Goal: Task Accomplishment & Management: Manage account settings

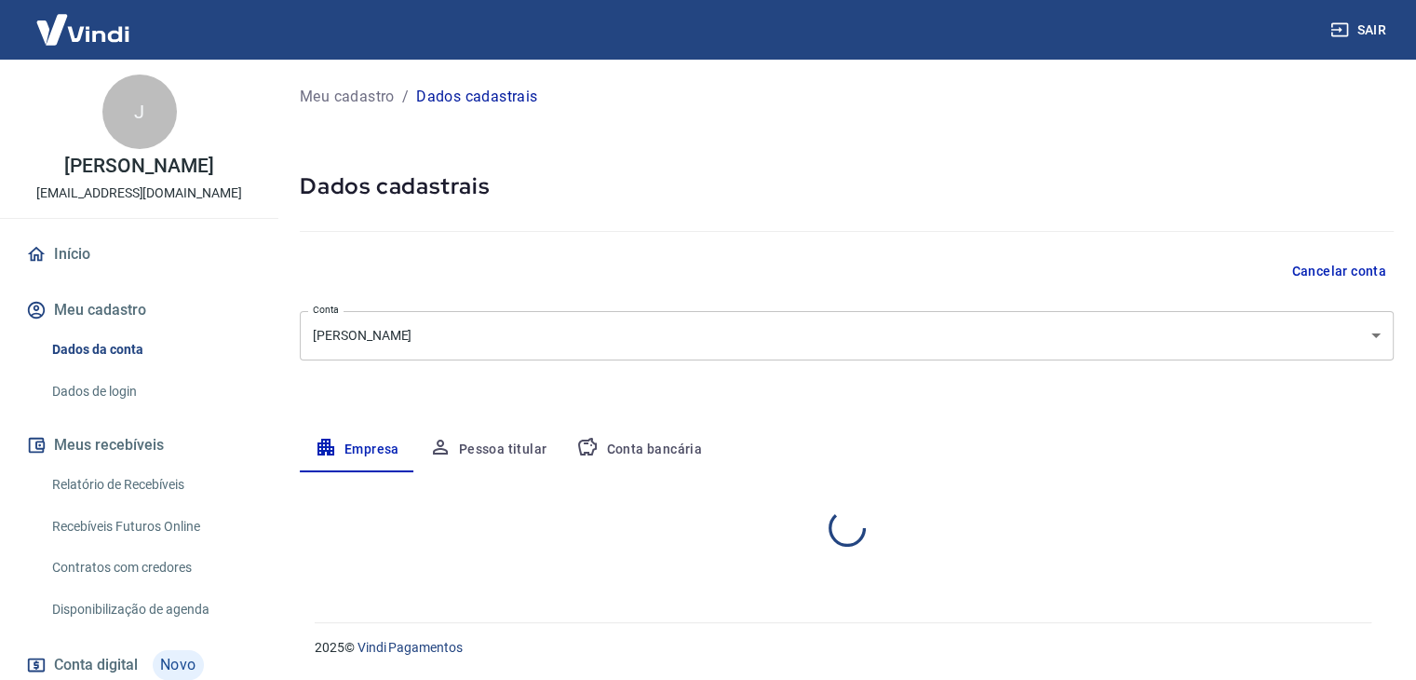
select select "SP"
select select "business"
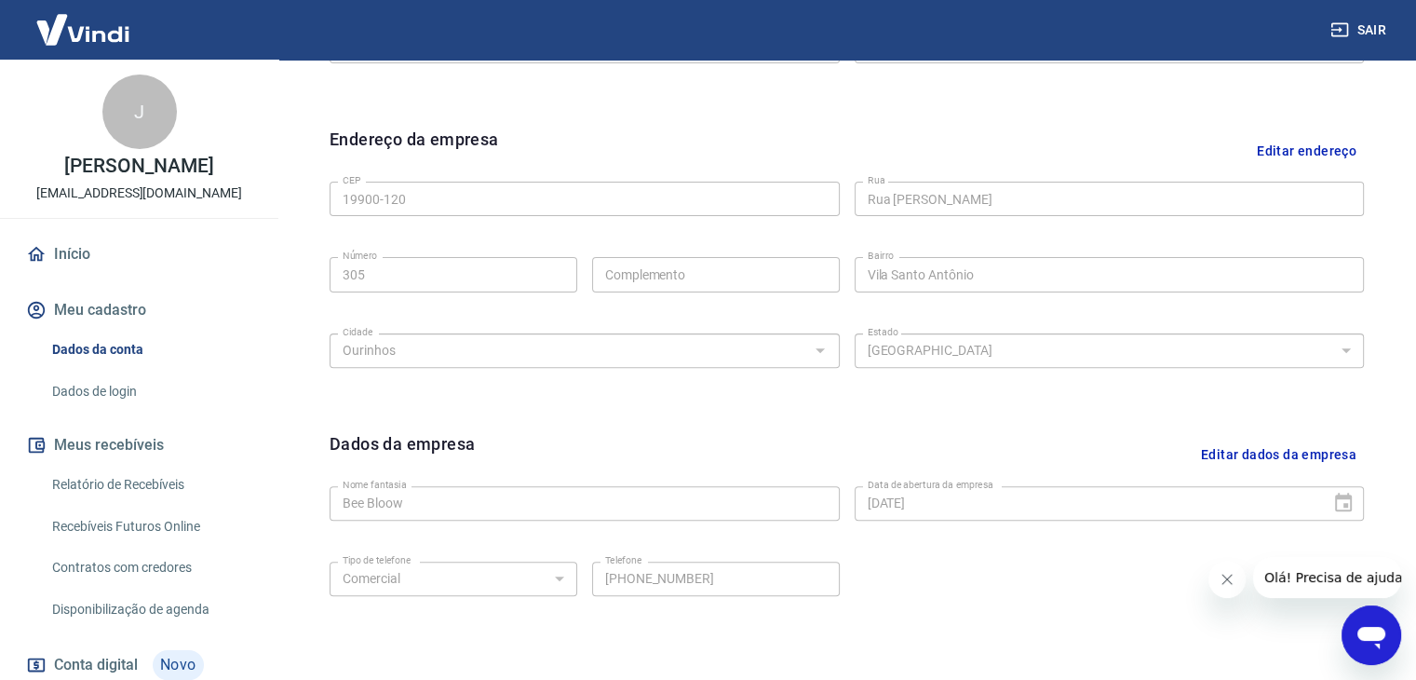
scroll to position [652, 0]
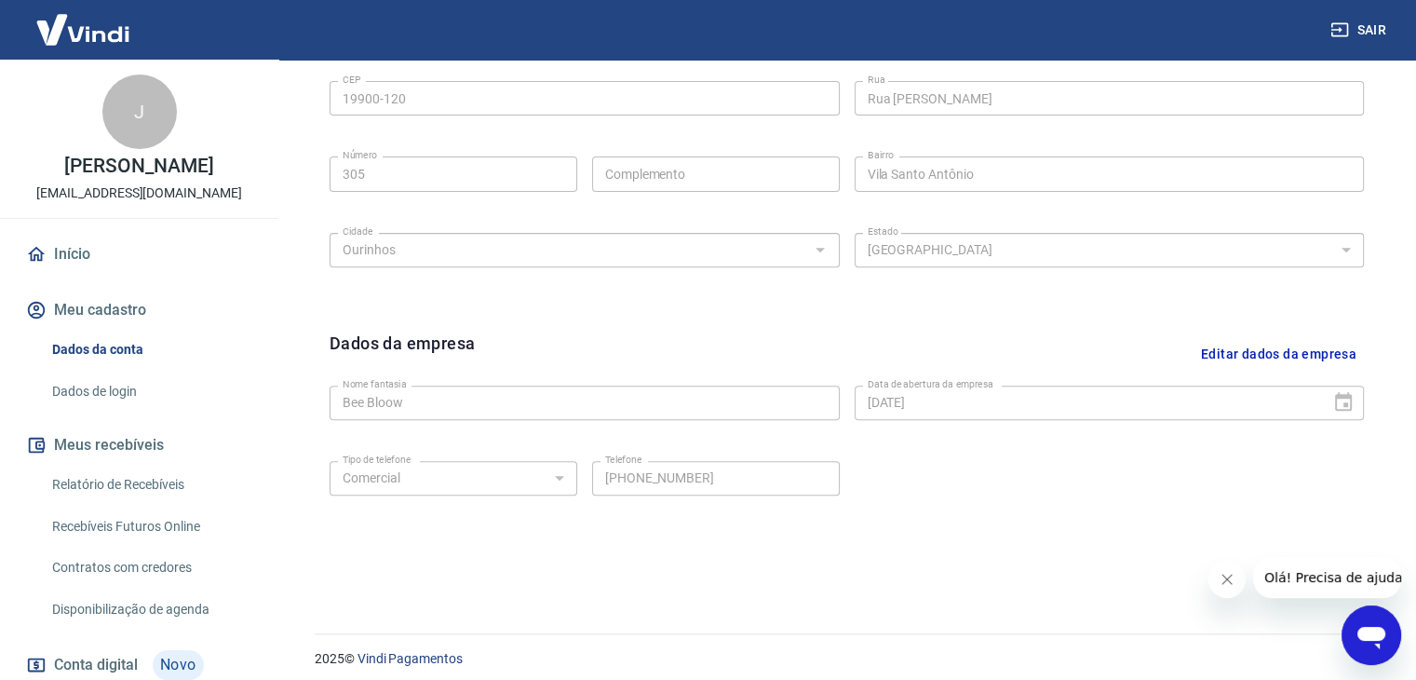
click at [674, 506] on div "Tipo de telefone Residencial Comercial Tipo de telefone Telefone (14) 99135-331…" at bounding box center [847, 490] width 1034 height 75
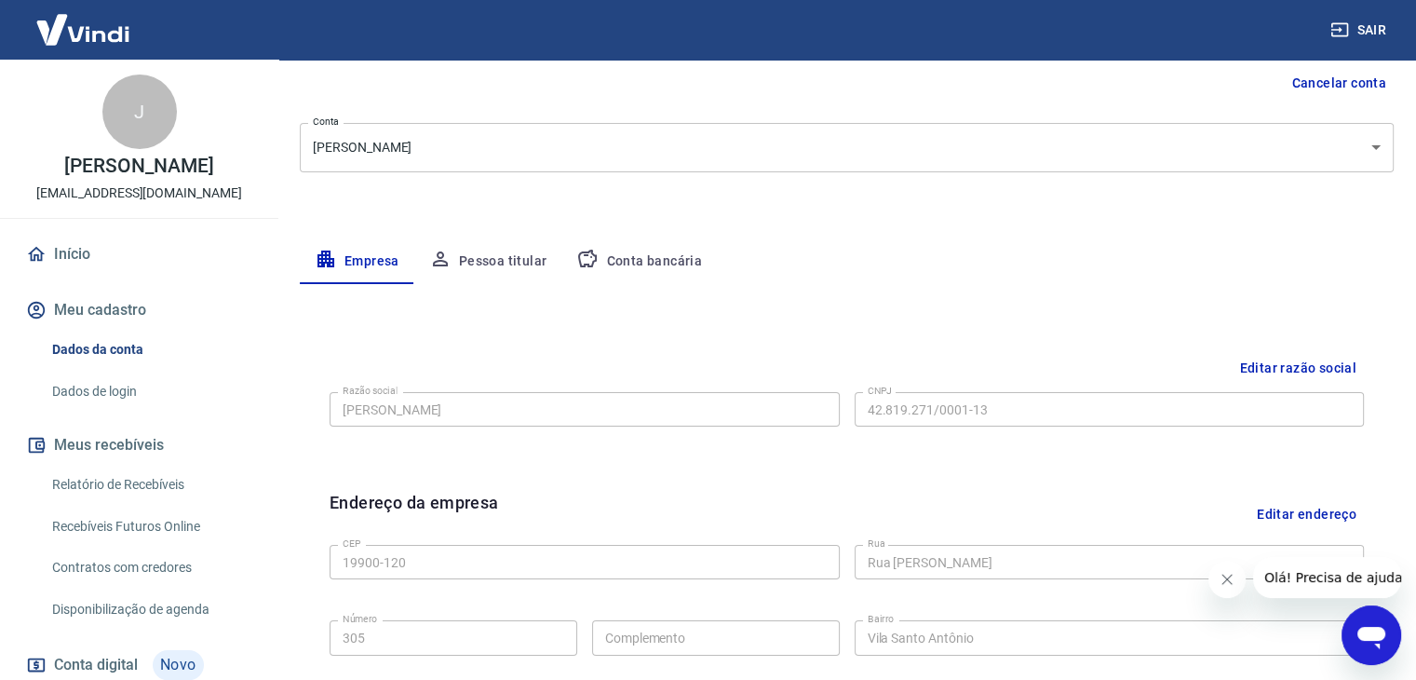
scroll to position [186, 0]
click at [91, 411] on link "Dados de login" at bounding box center [150, 391] width 211 height 38
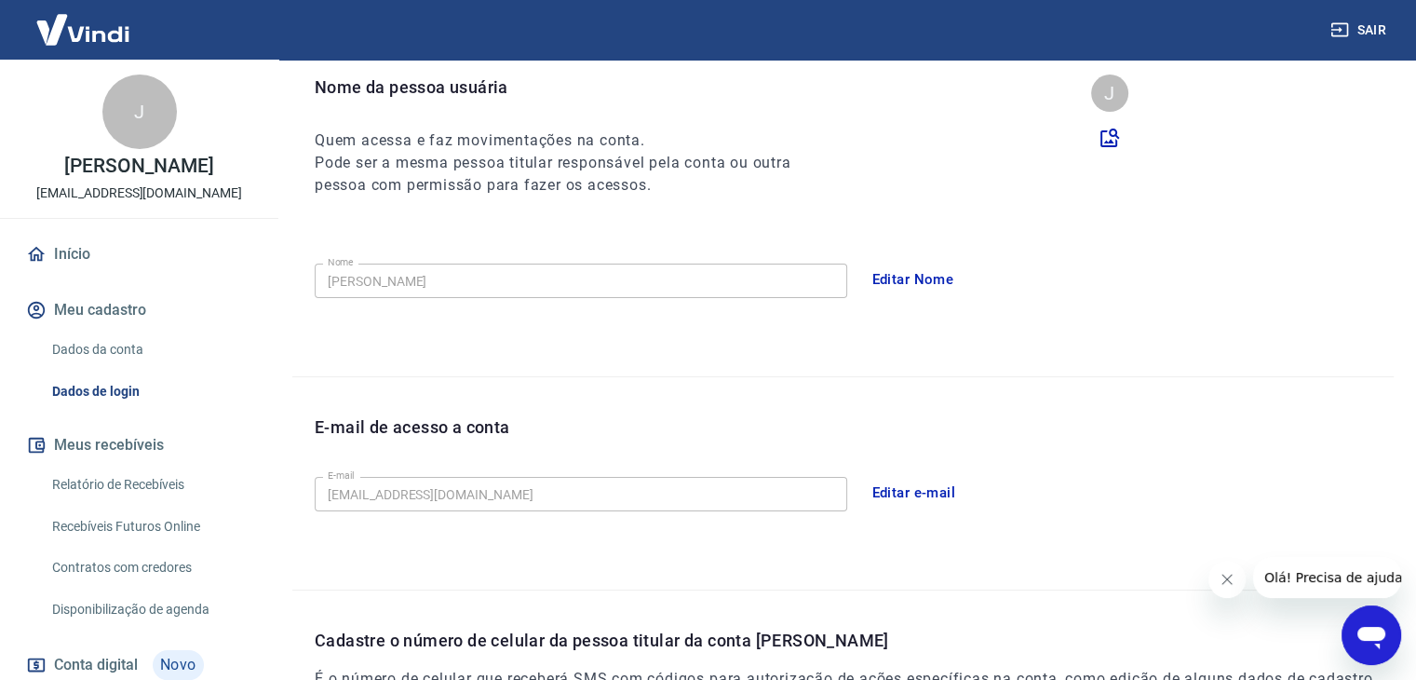
click at [913, 492] on button "Editar e-mail" at bounding box center [914, 492] width 104 height 39
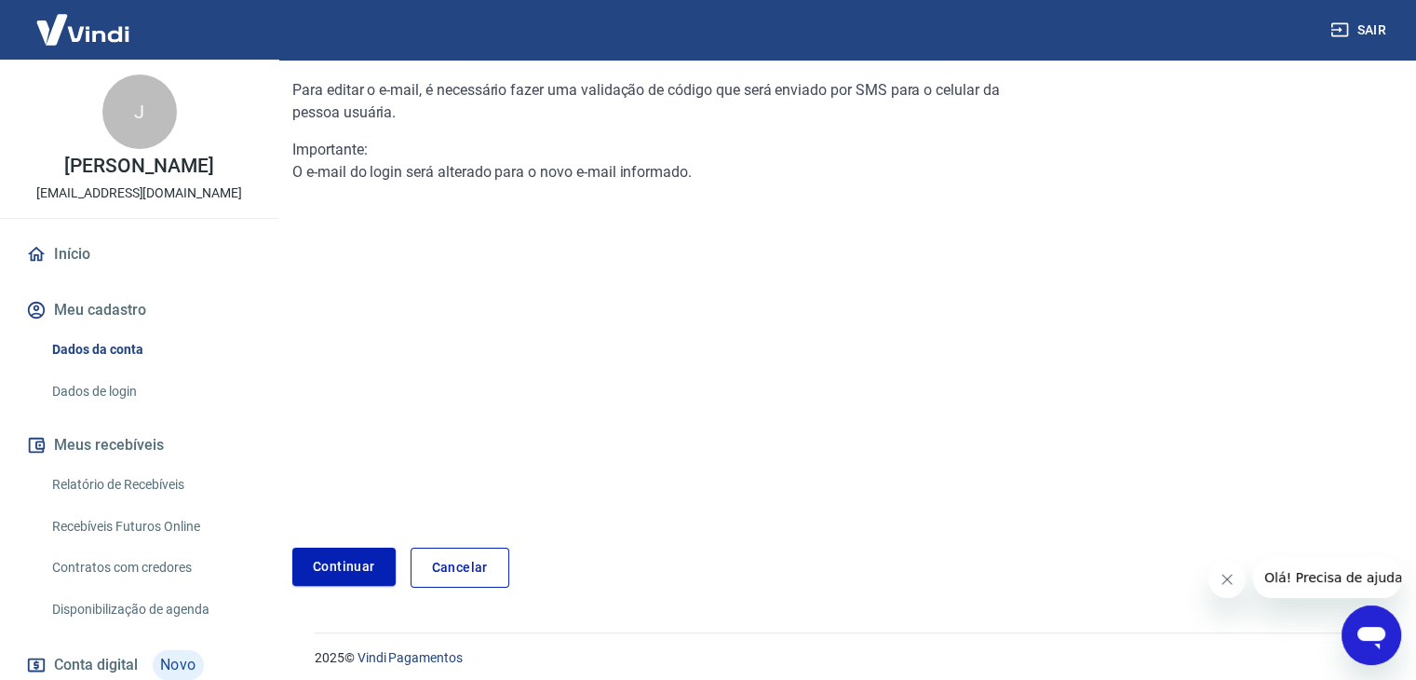
click at [629, 291] on div "Para editar o e-mail, é necessário fazer uma validação de código que será envia…" at bounding box center [659, 283] width 735 height 468
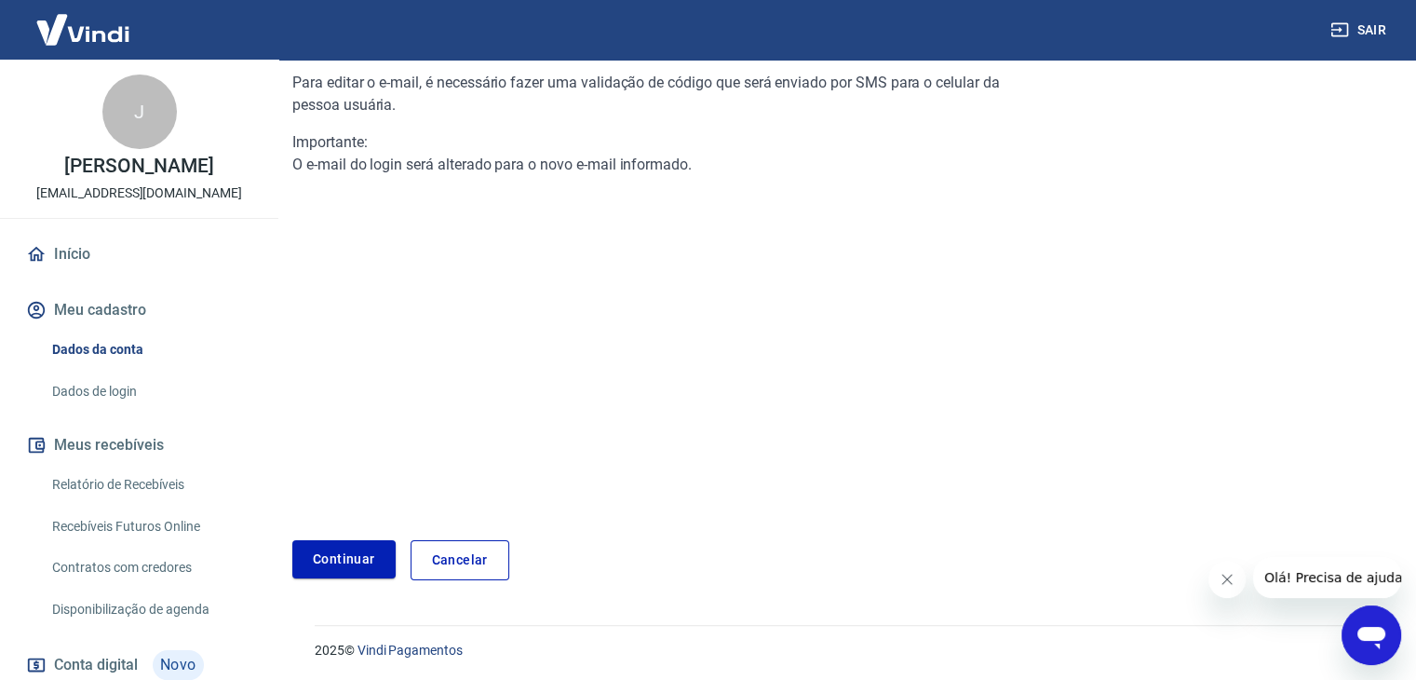
scroll to position [195, 0]
click at [761, 534] on div "Para editar o e-mail, é necessário fazer uma validação de código que será envia…" at bounding box center [842, 309] width 1101 height 538
click at [336, 541] on link "Continuar" at bounding box center [343, 557] width 103 height 38
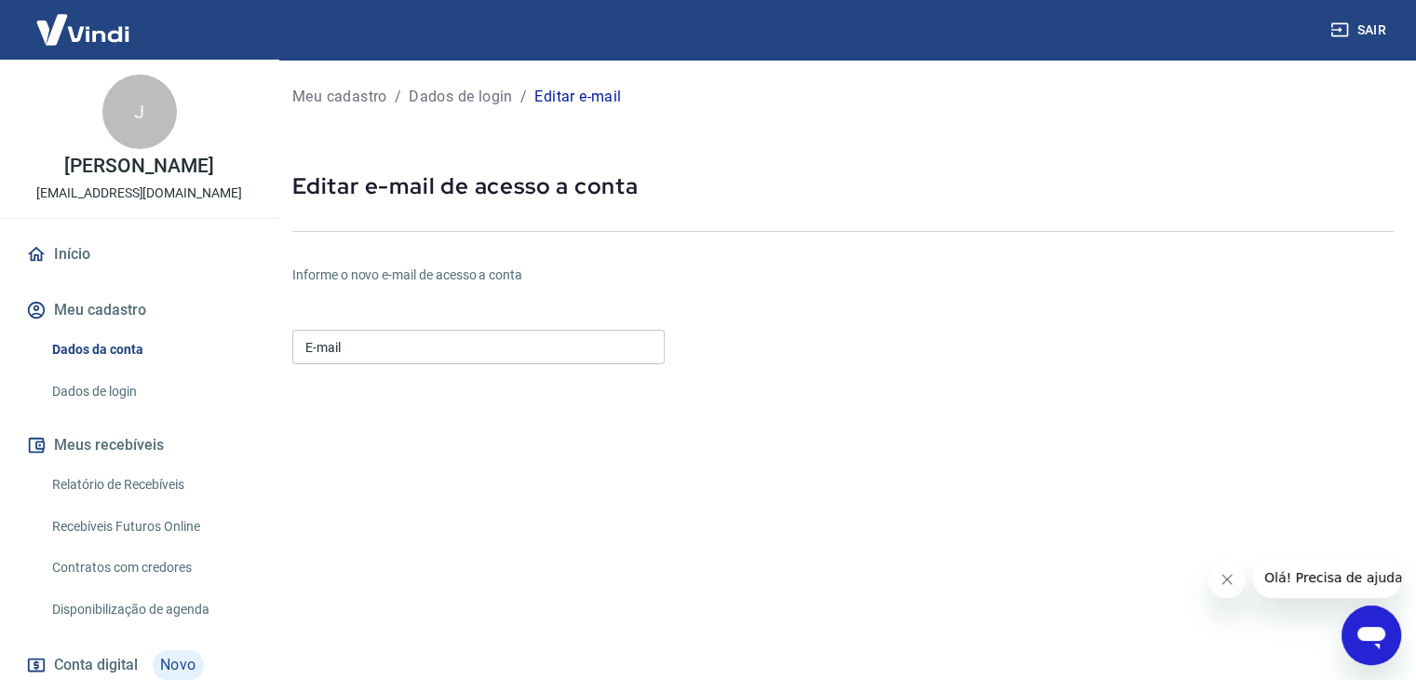
click at [534, 362] on input "E-mail" at bounding box center [478, 347] width 372 height 34
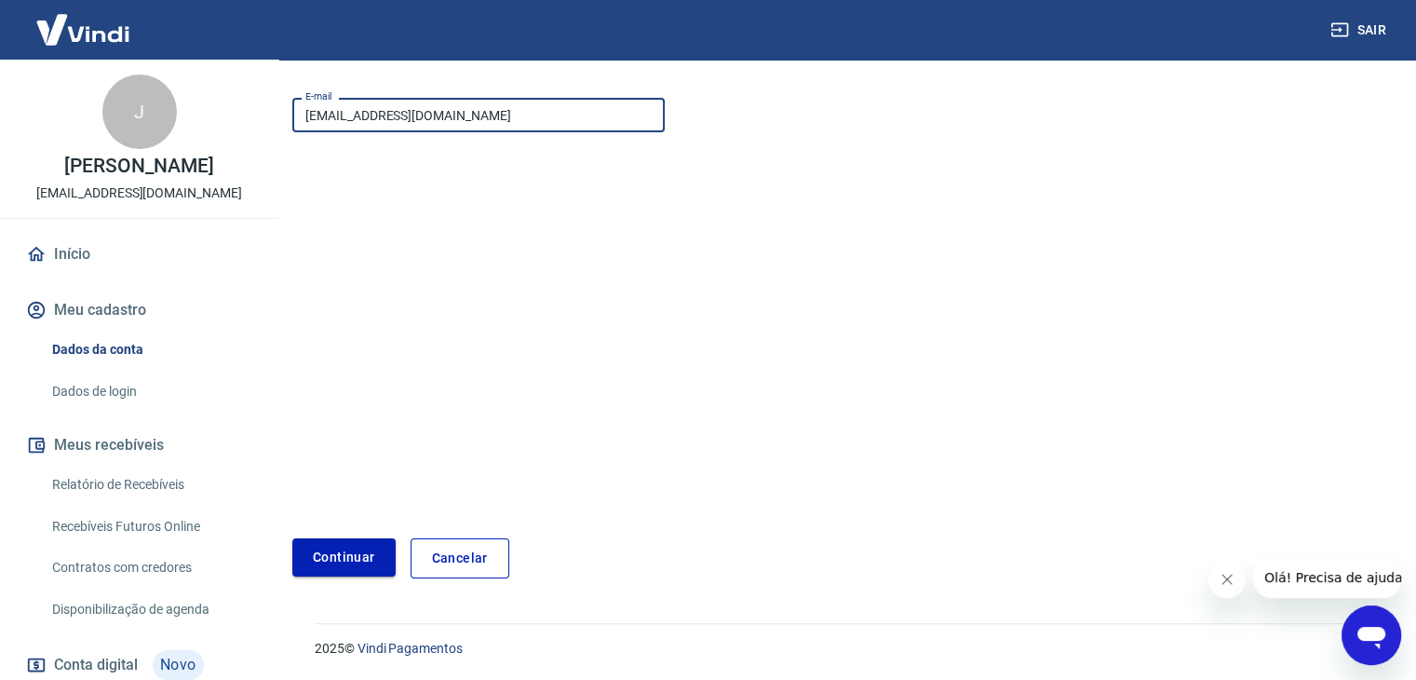
type input "beebloow@gmail.com"
click at [350, 564] on button "Continuar" at bounding box center [343, 557] width 103 height 38
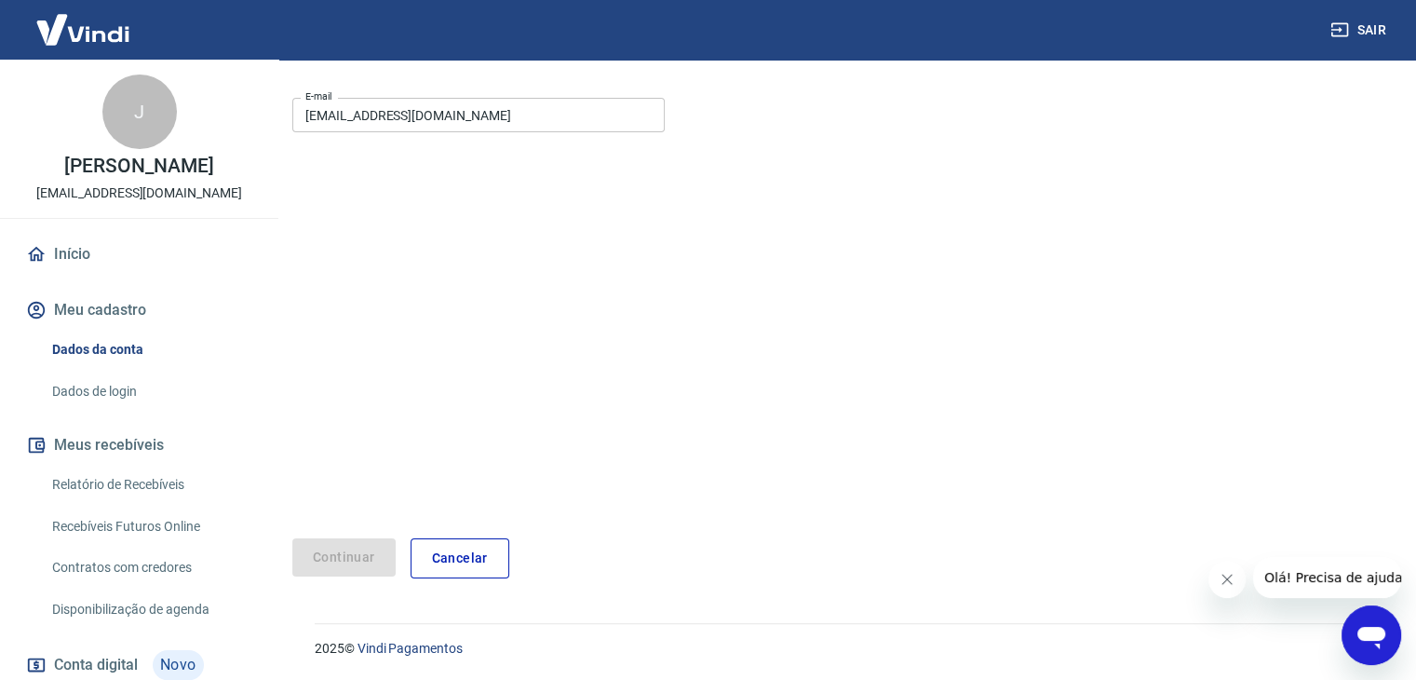
scroll to position [164, 0]
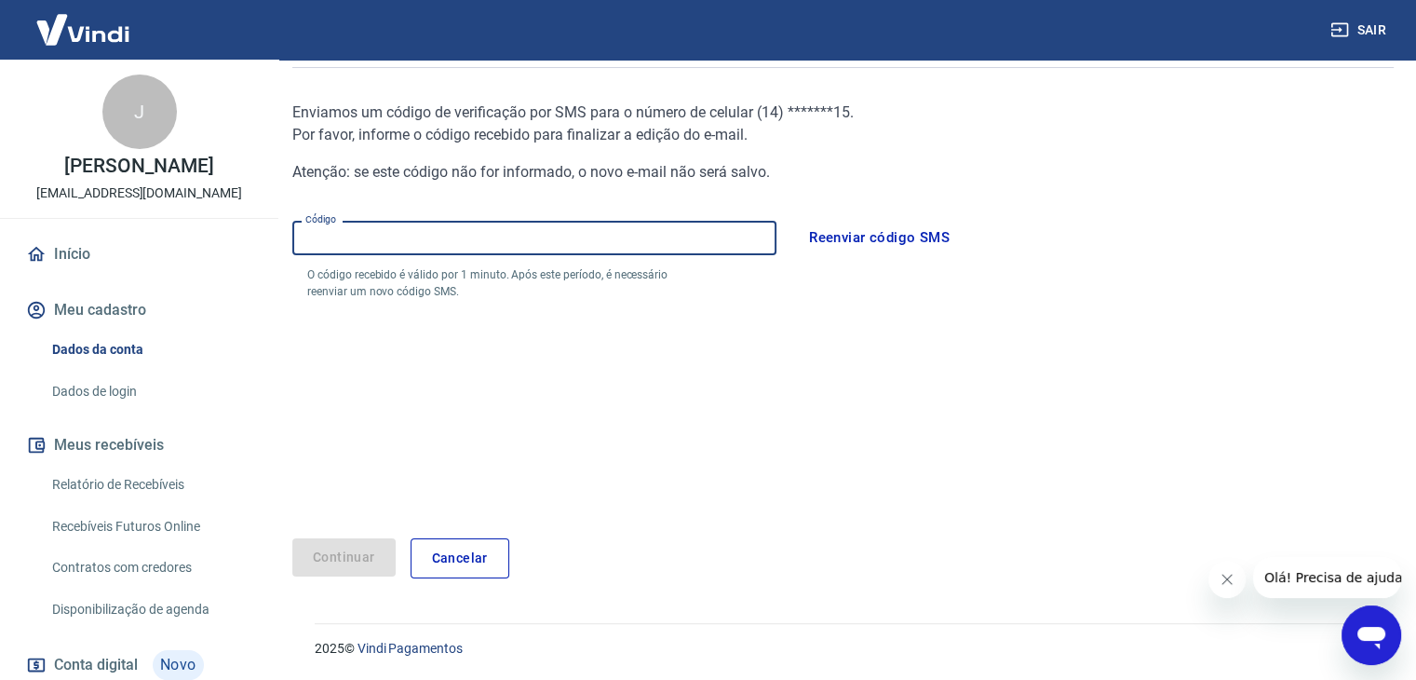
click at [433, 236] on input "Código" at bounding box center [534, 238] width 484 height 34
type input "614747"
click at [350, 560] on button "Continuar" at bounding box center [343, 557] width 103 height 38
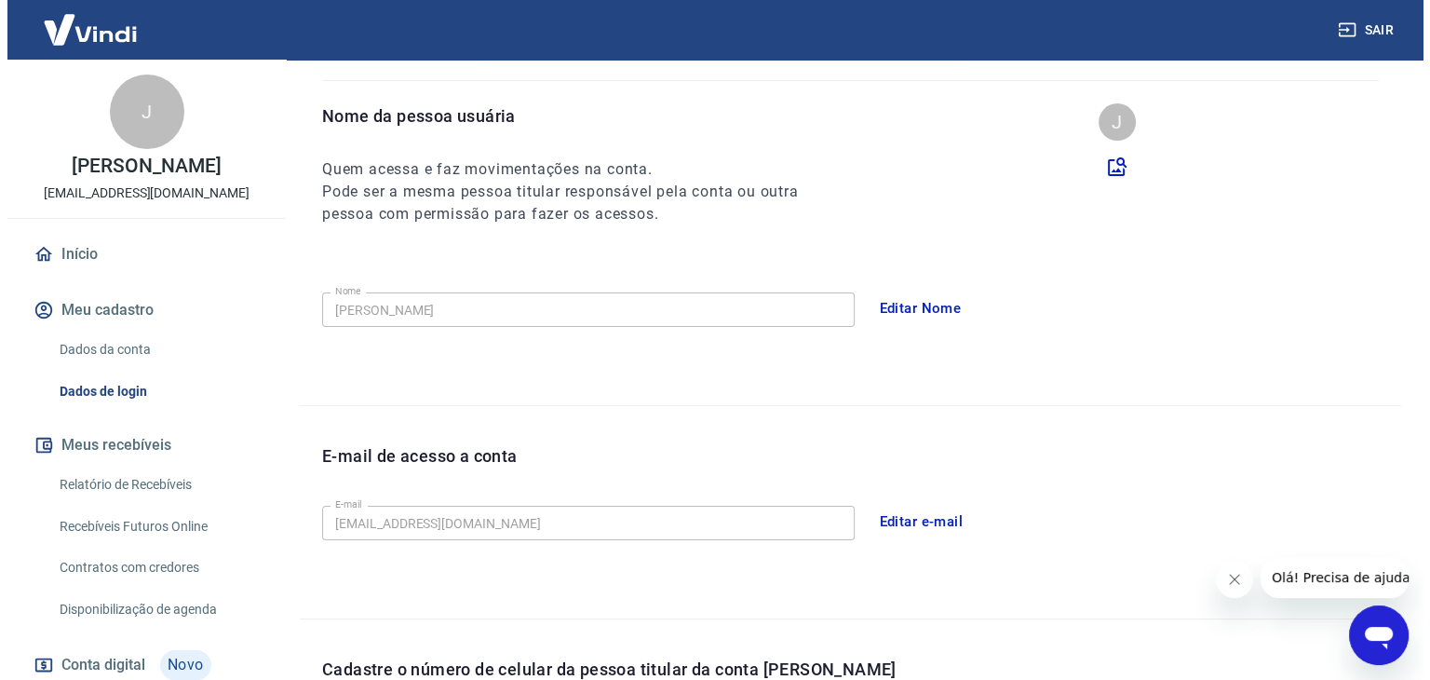
scroll to position [140, 0]
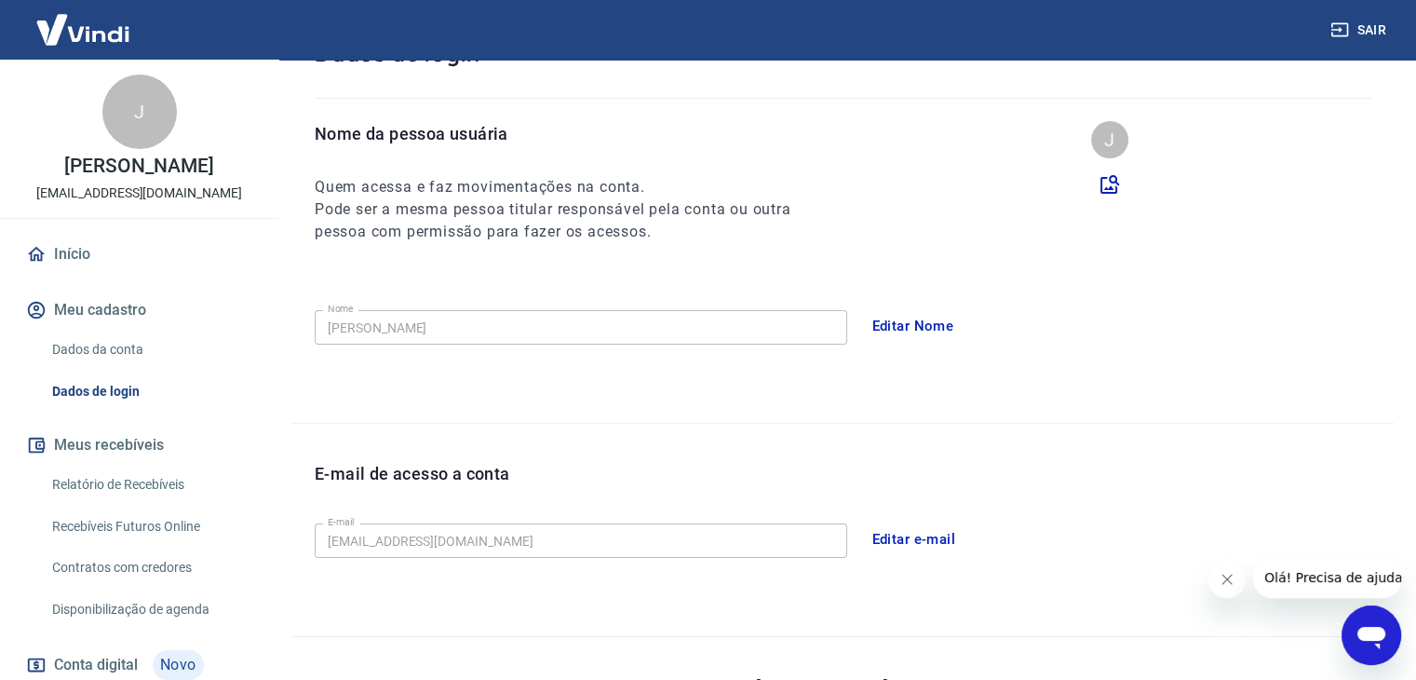
click at [60, 275] on link "Início" at bounding box center [139, 254] width 234 height 41
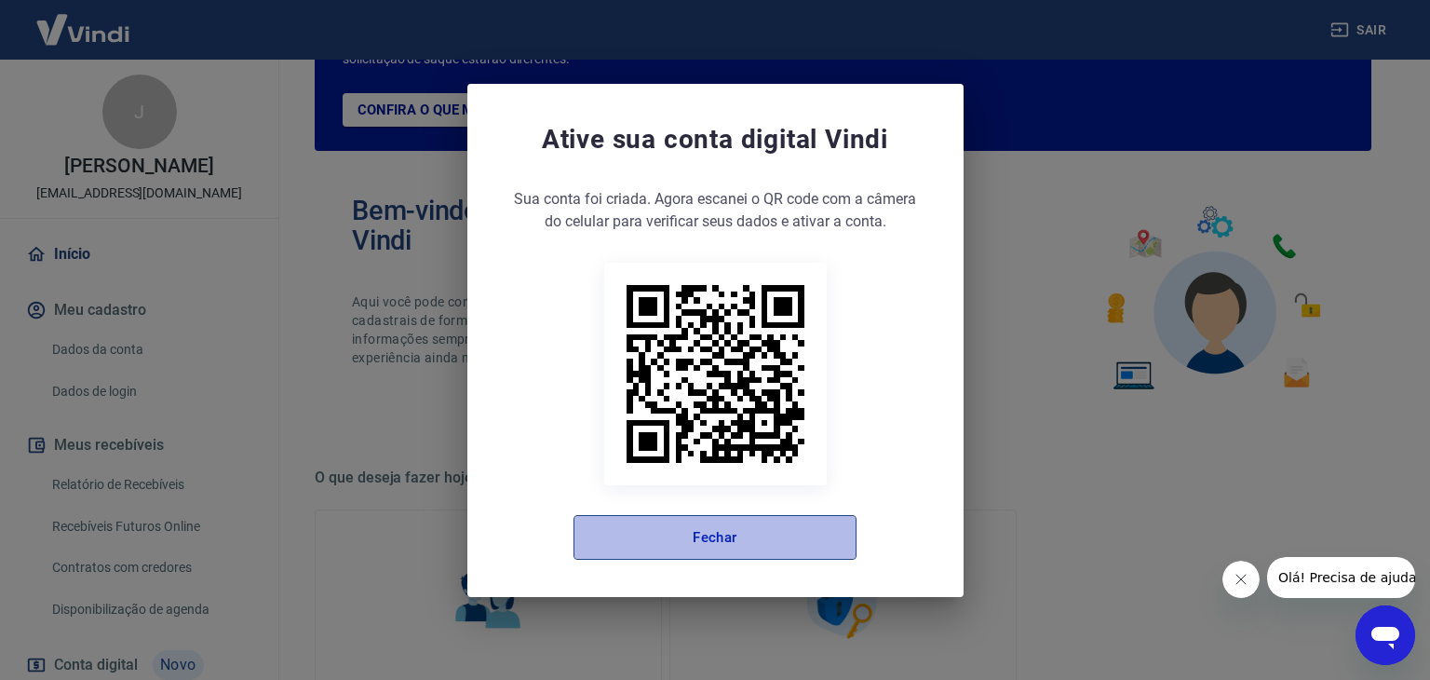
click at [802, 527] on button "Fechar" at bounding box center [714, 537] width 283 height 45
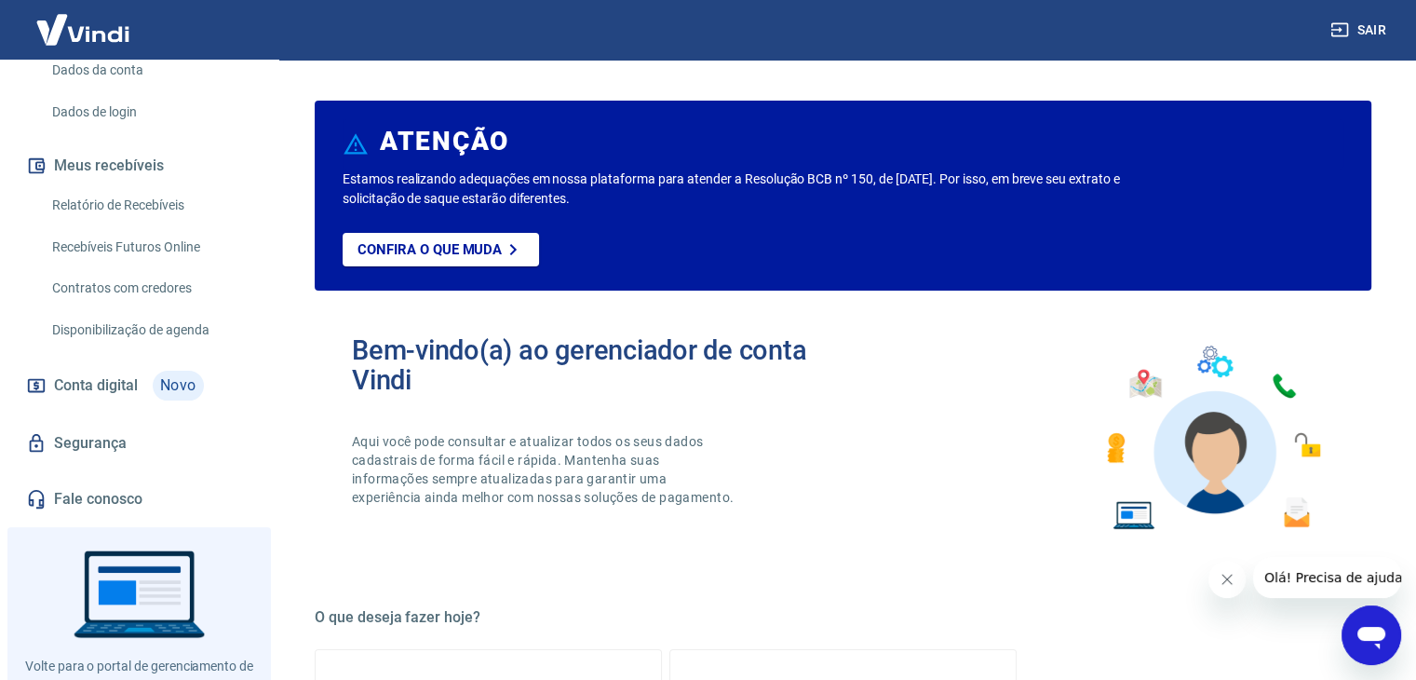
scroll to position [364, 0]
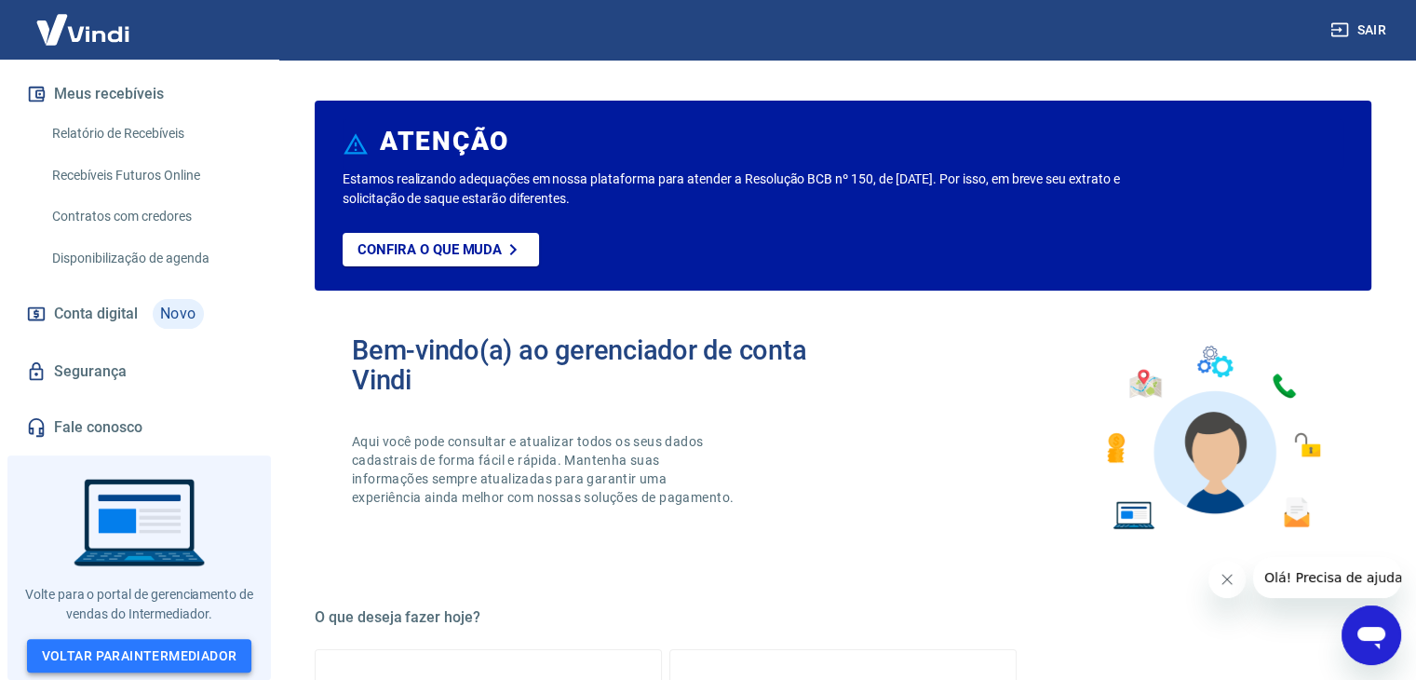
click at [134, 650] on link "Voltar para Intermediador" at bounding box center [139, 656] width 225 height 34
